Goal: Contribute content

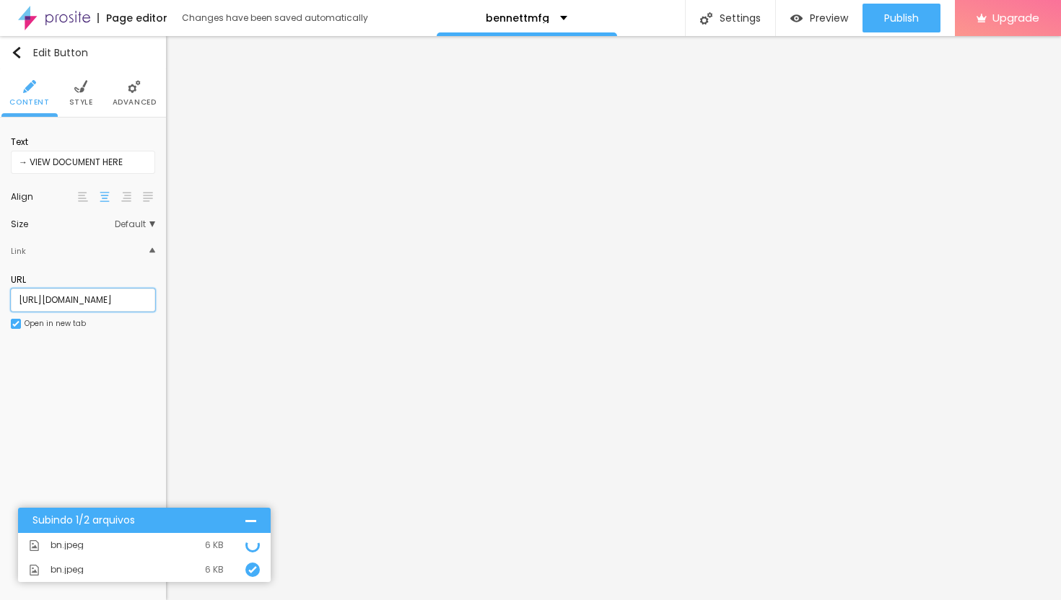
drag, startPoint x: 113, startPoint y: 300, endPoint x: 0, endPoint y: 285, distance: 113.6
click at [0, 285] on div "Text → VIEW DOCUMENT HERE Align Size Default Small Default Big Link URL [URL][D…" at bounding box center [83, 238] width 166 height 240
paste input "Godguide123$$"
type input "Godguide123$$"
paste input "[URL][DOMAIN_NAME]"
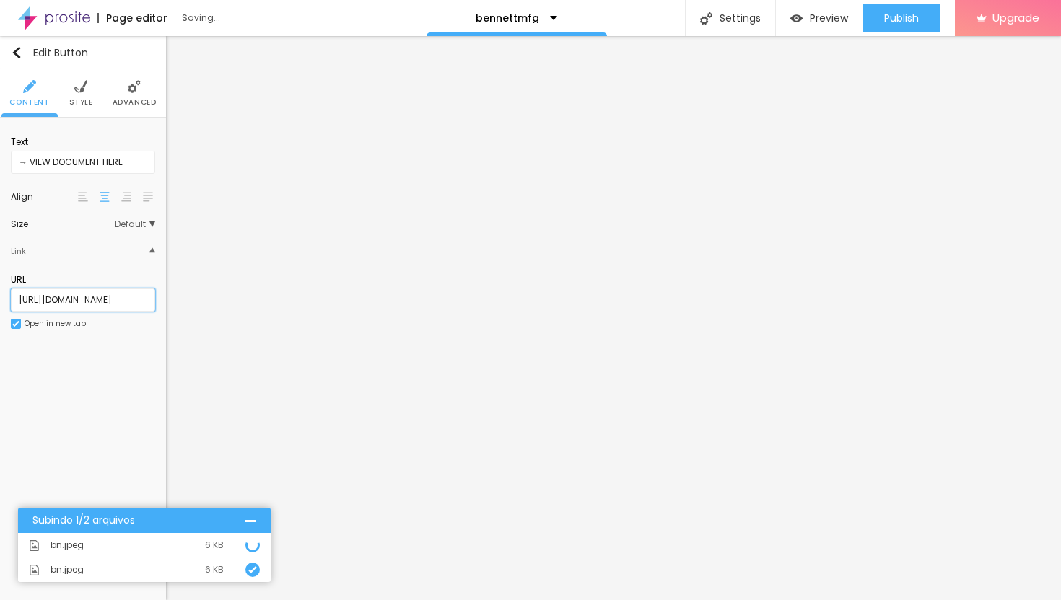
scroll to position [0, 7]
type input "[URL][DOMAIN_NAME]"
click at [892, 22] on span "Publish" at bounding box center [901, 18] width 35 height 12
